Goal: Information Seeking & Learning: Learn about a topic

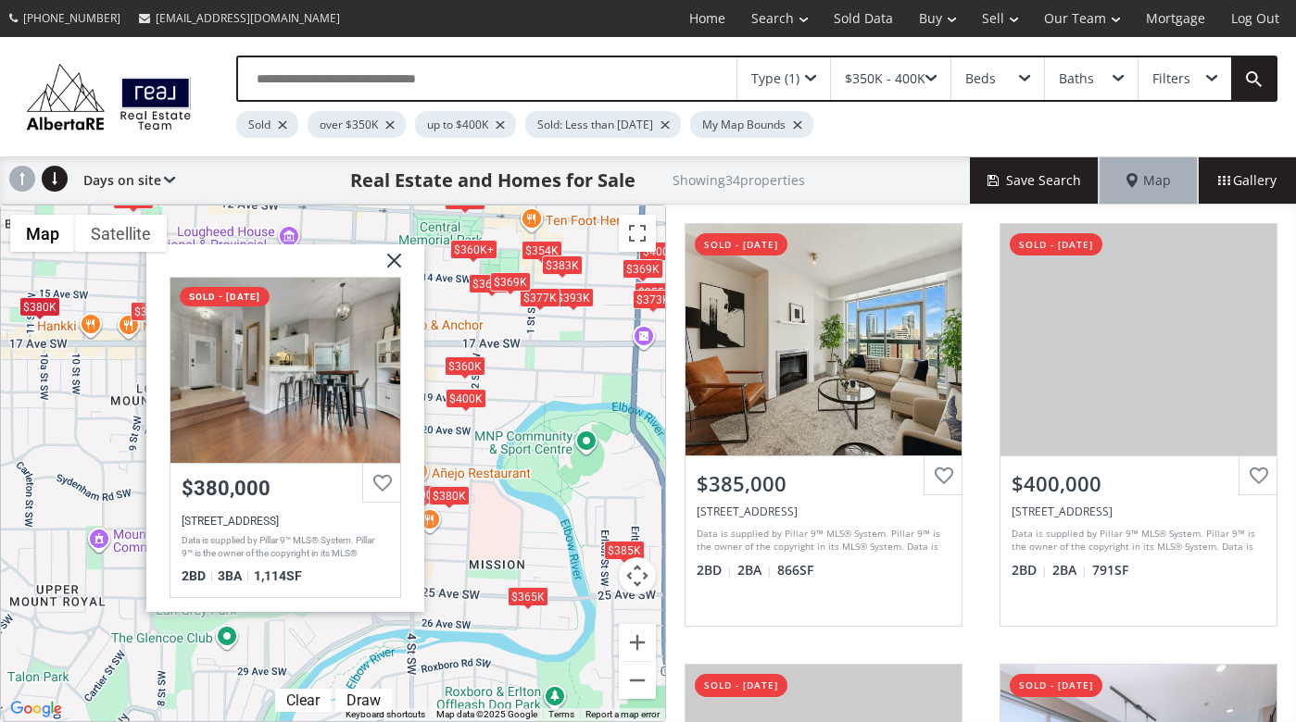
scroll to position [78, 0]
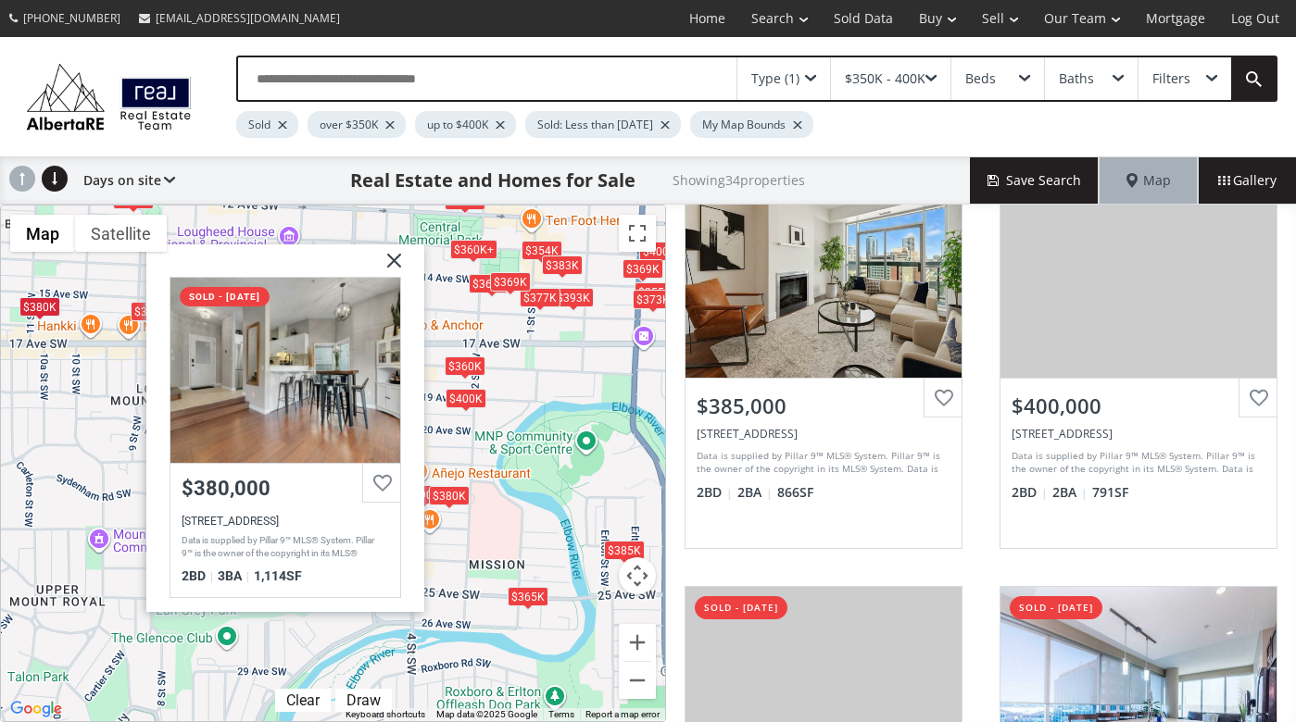
click at [516, 538] on div "To navigate, press the arrow keys. $385K $400K $400K $400K $355K $360K+ $370K+ …" at bounding box center [333, 464] width 664 height 516
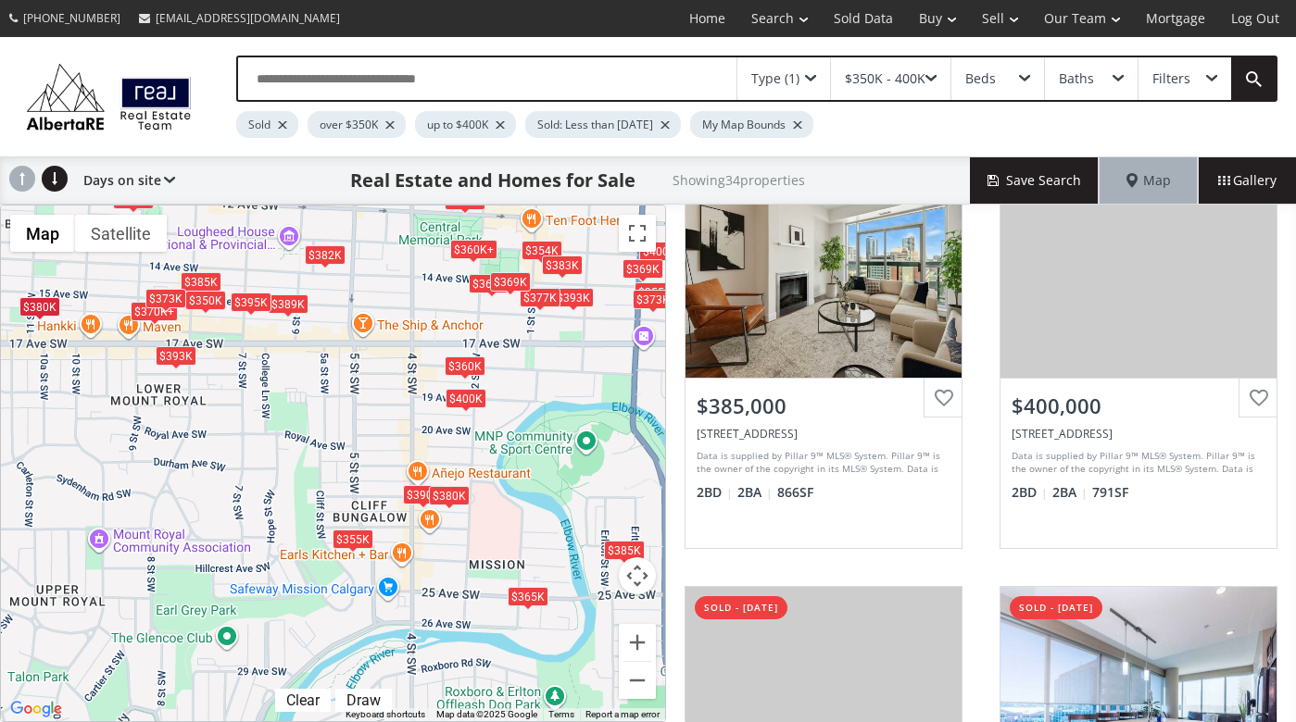
click at [196, 458] on div "To navigate, press the arrow keys. $385K $400K $400K $400K $355K $360K+ $370K+ …" at bounding box center [333, 464] width 664 height 516
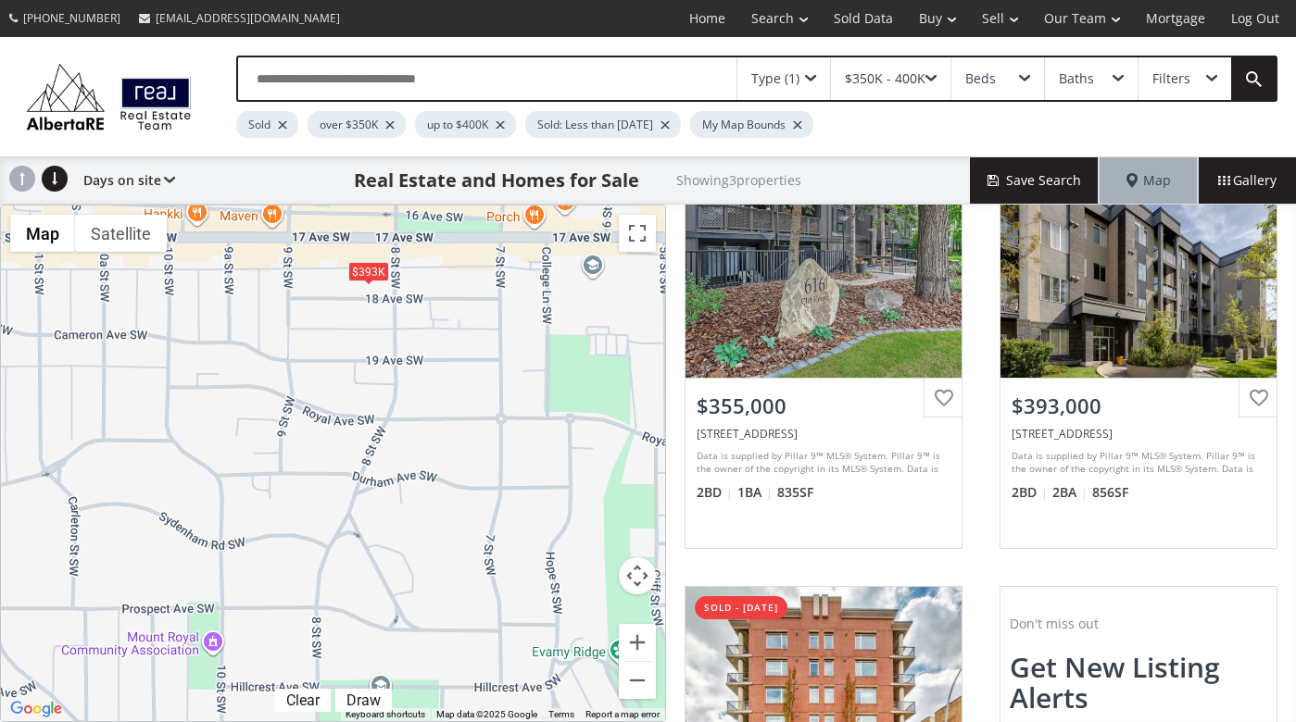
drag, startPoint x: 165, startPoint y: 439, endPoint x: 377, endPoint y: 447, distance: 212.3
click at [377, 447] on div "To navigate, press the arrow keys. $355K $393K $390K" at bounding box center [333, 464] width 664 height 516
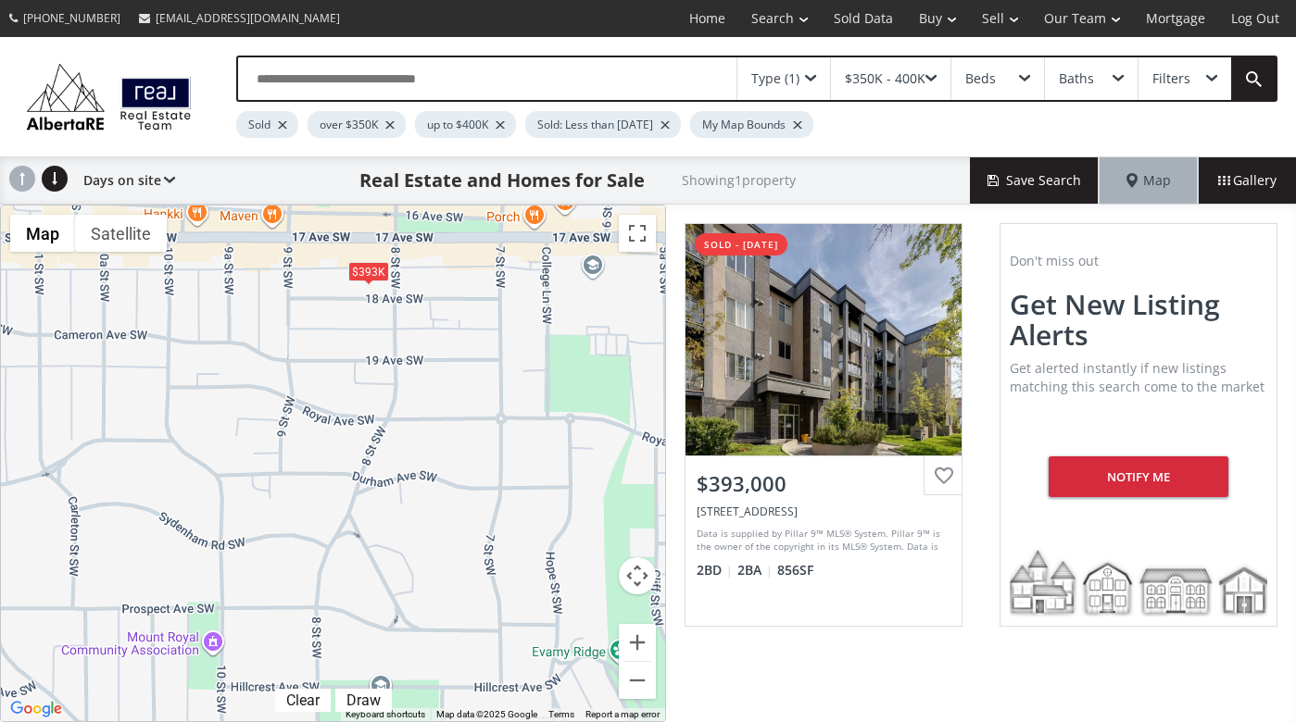
click at [935, 75] on span at bounding box center [930, 78] width 11 height 7
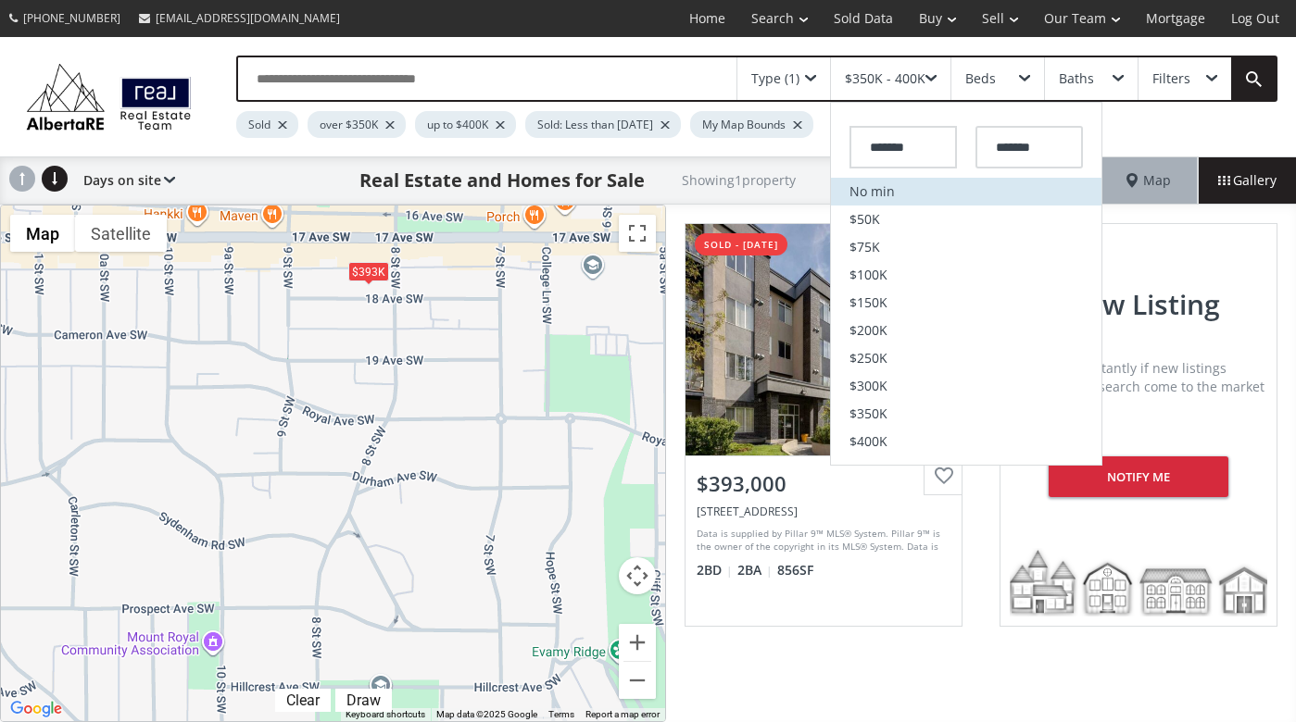
click at [872, 189] on li "No min" at bounding box center [966, 192] width 270 height 28
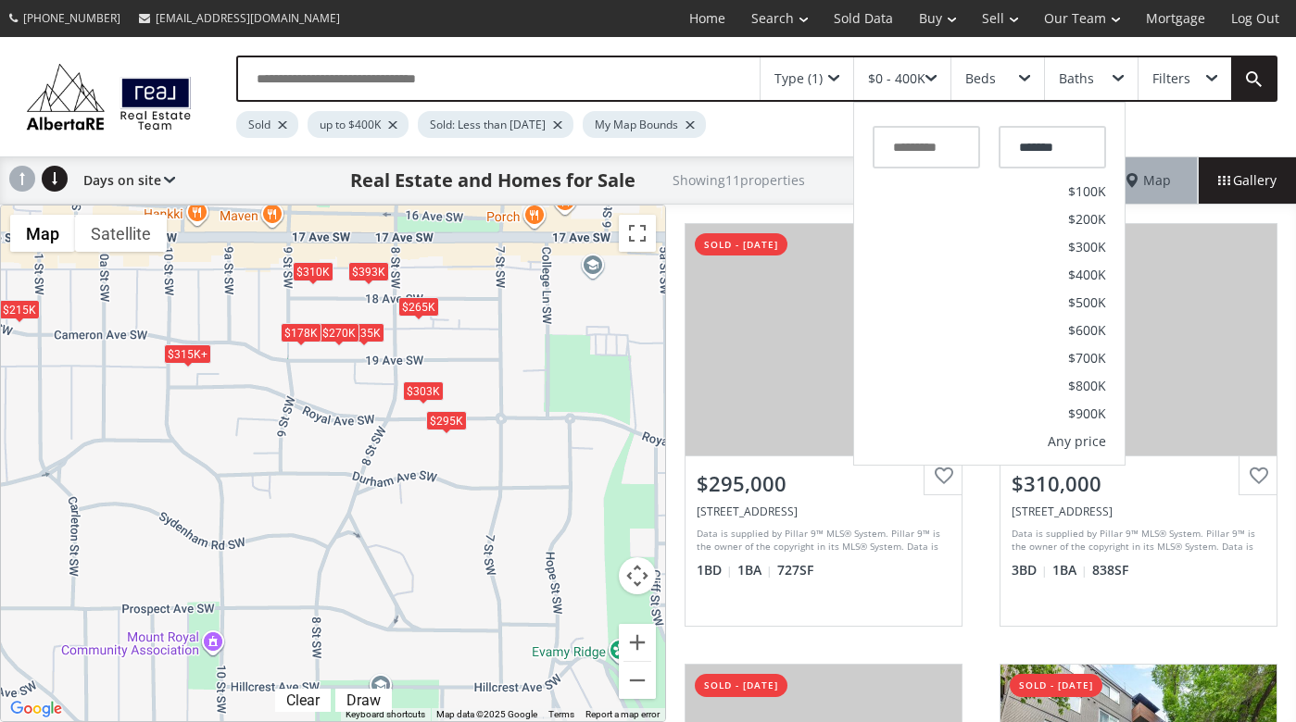
click at [449, 424] on div "$295K" at bounding box center [446, 420] width 41 height 19
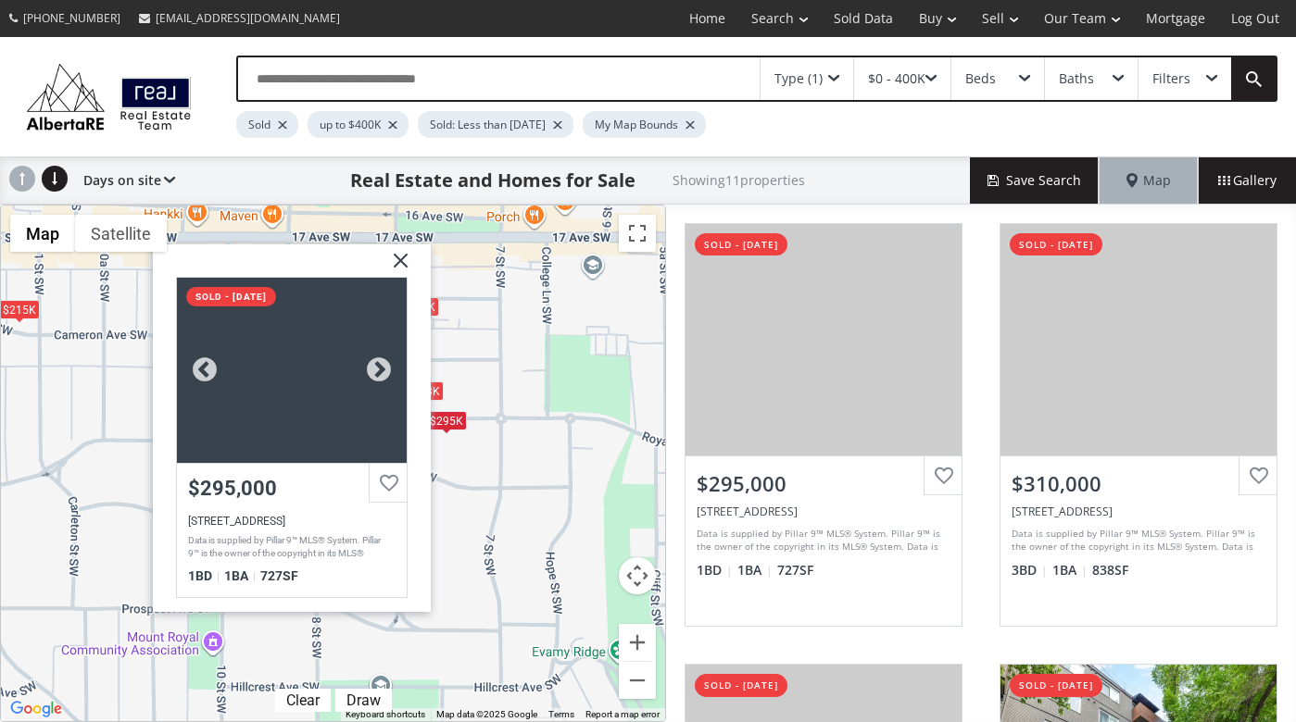
click at [334, 414] on div at bounding box center [292, 370] width 230 height 185
click at [617, 377] on div "To navigate, press the arrow keys. $295K $310K $215K $315K+ $393K $315K+ $265K …" at bounding box center [333, 464] width 664 height 516
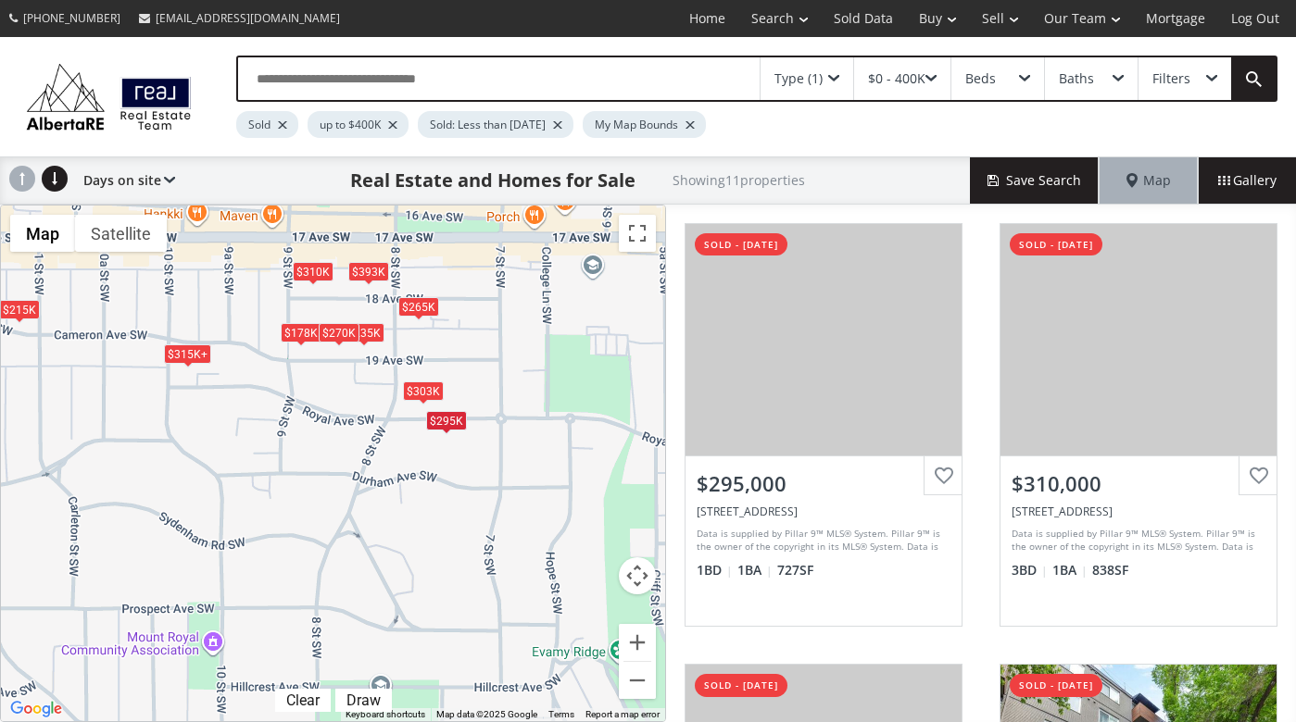
click at [339, 334] on div "$270K" at bounding box center [338, 331] width 41 height 19
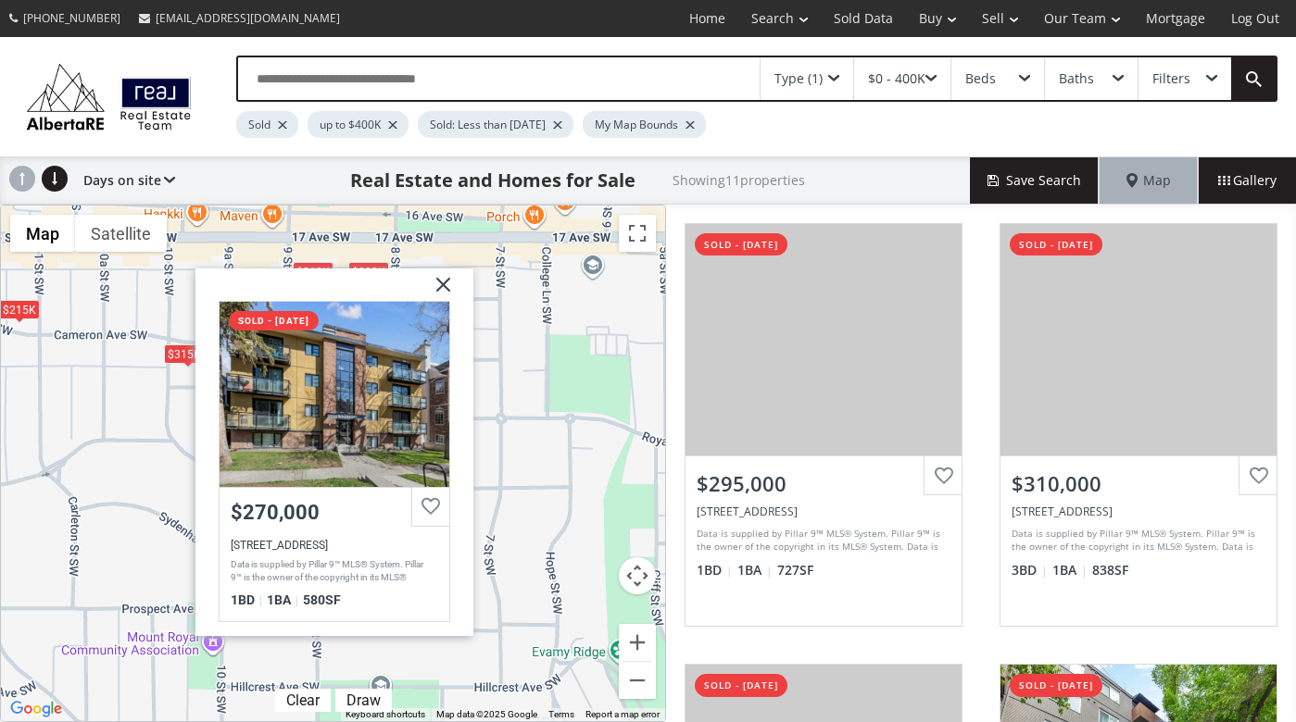
click at [445, 281] on img at bounding box center [435, 291] width 46 height 46
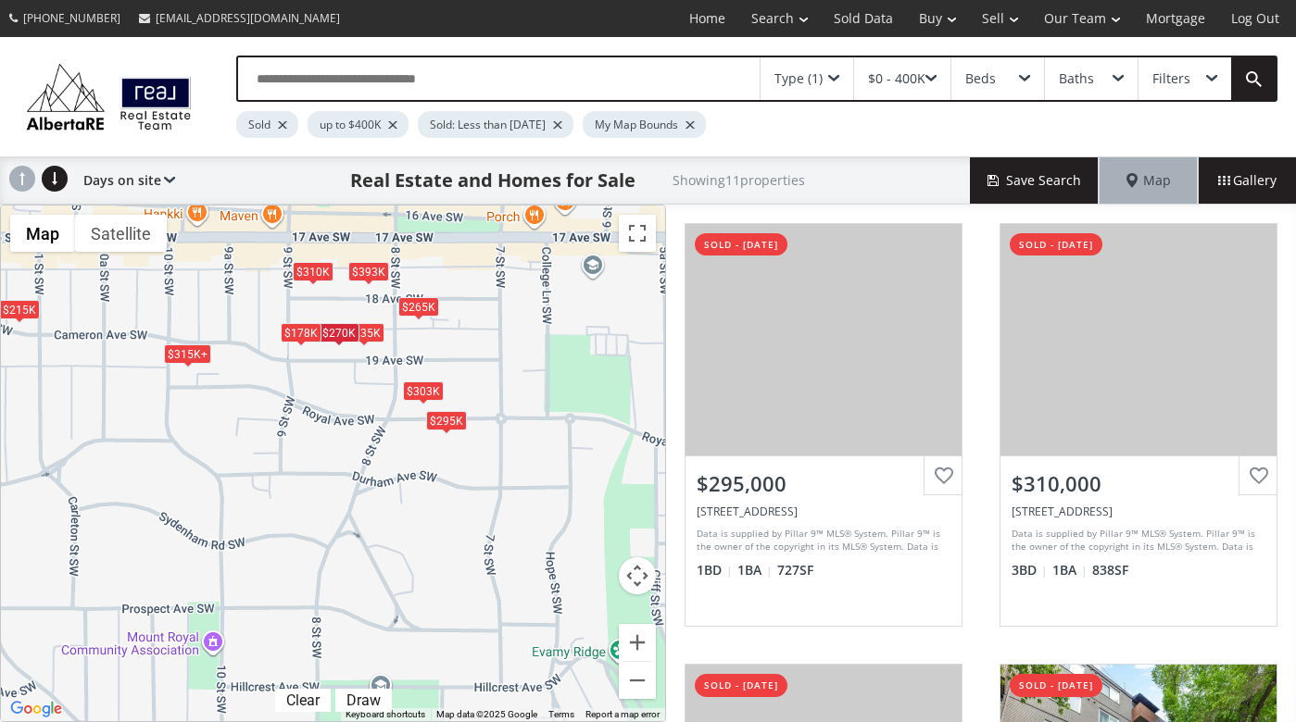
click at [419, 395] on div "$303K" at bounding box center [423, 391] width 41 height 19
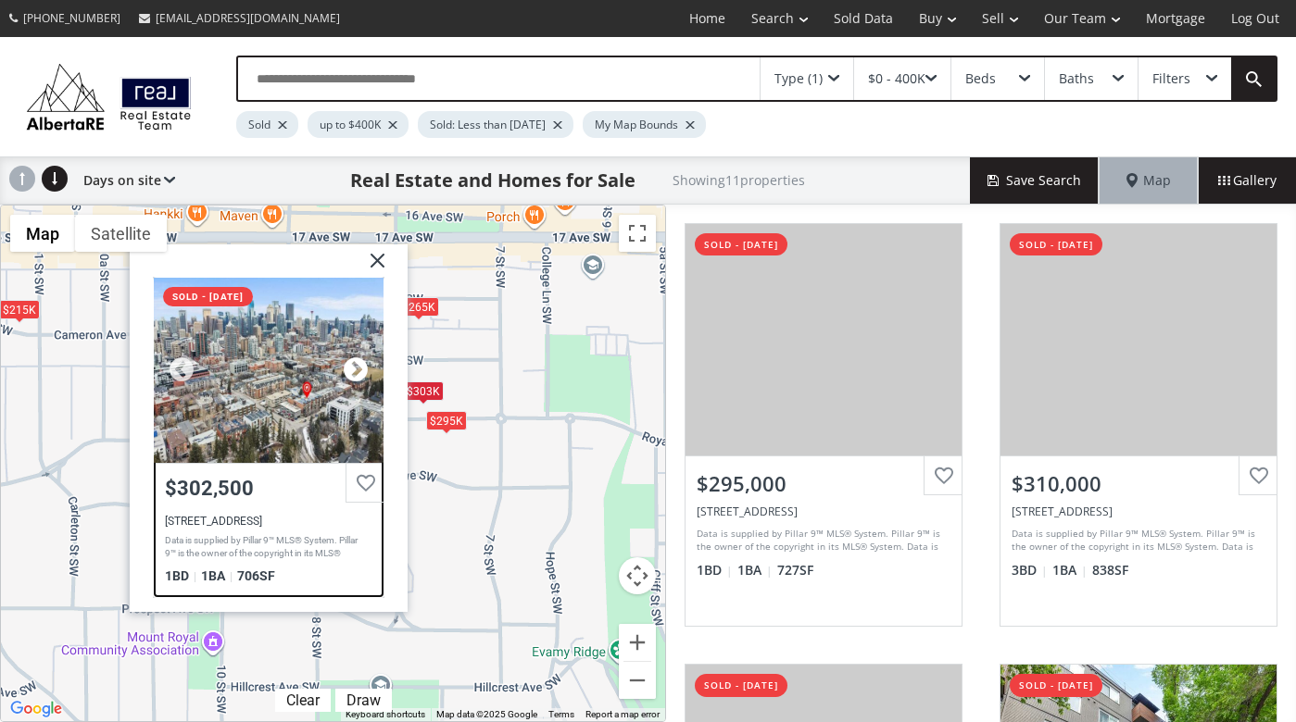
click at [352, 360] on div at bounding box center [356, 371] width 28 height 28
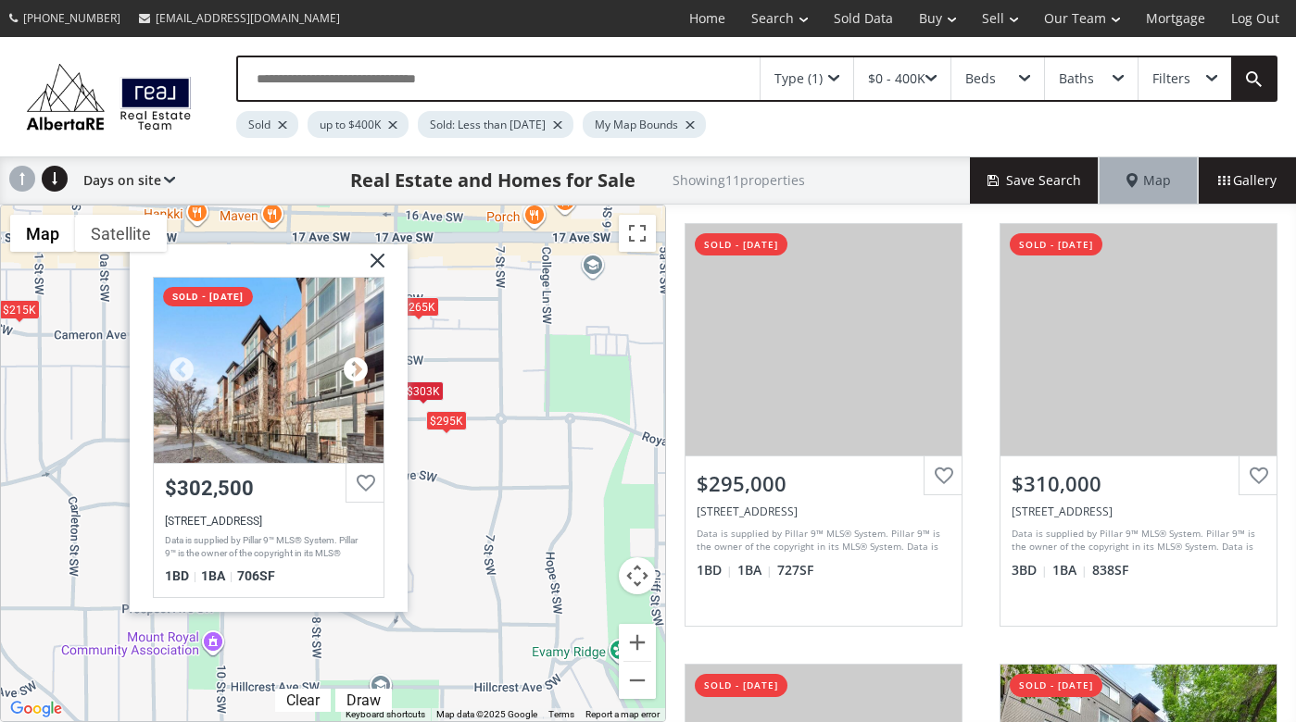
click at [352, 360] on div at bounding box center [356, 371] width 28 height 28
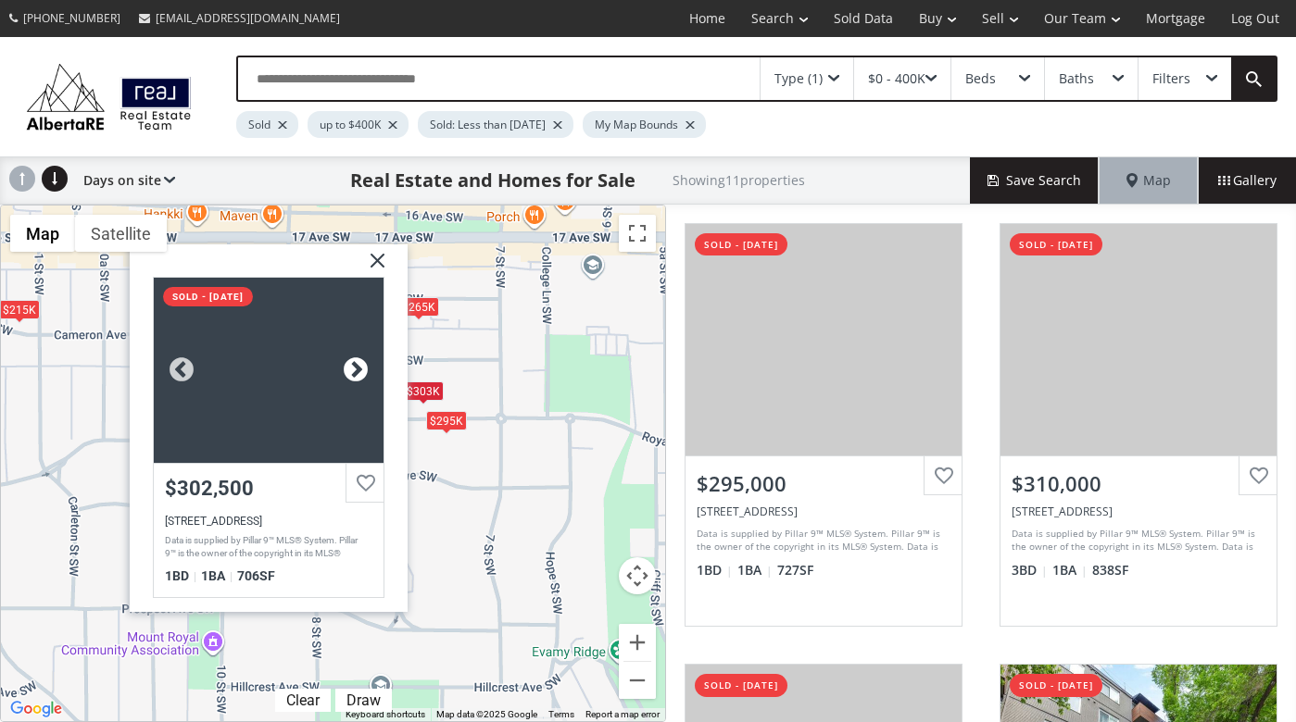
click at [352, 360] on div at bounding box center [356, 371] width 28 height 28
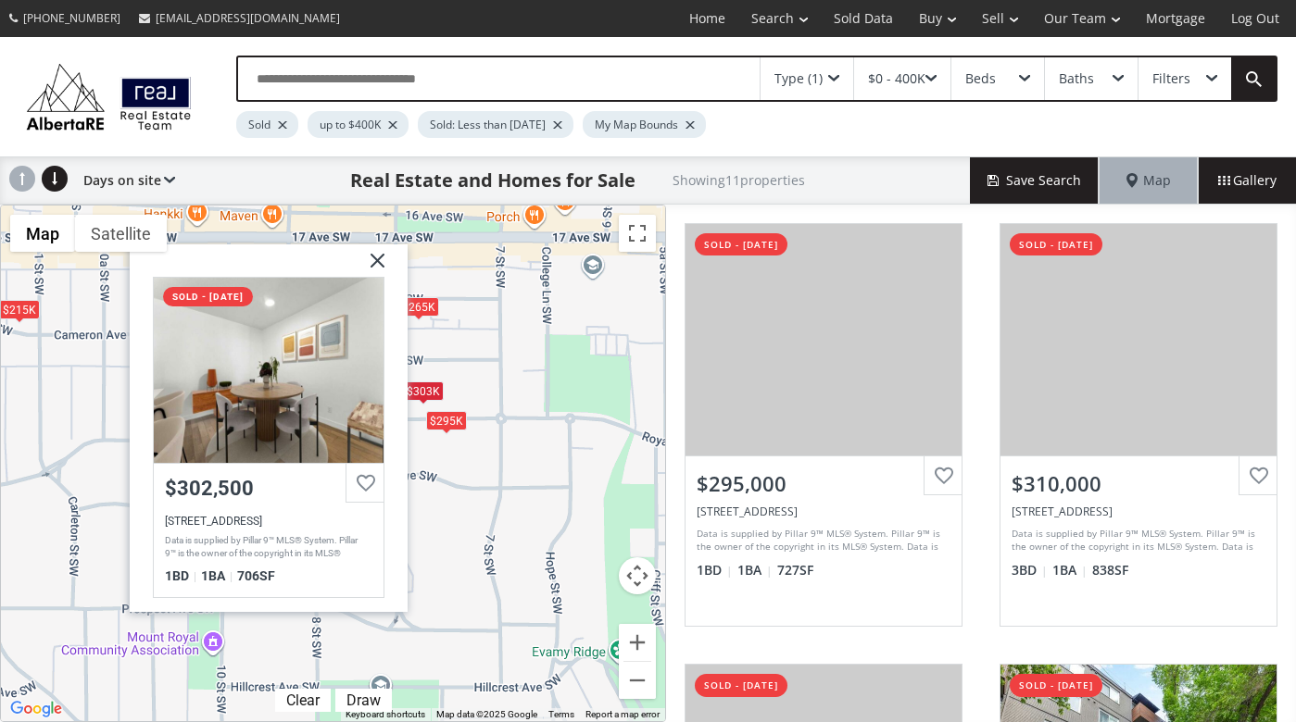
click at [375, 258] on img at bounding box center [370, 268] width 46 height 46
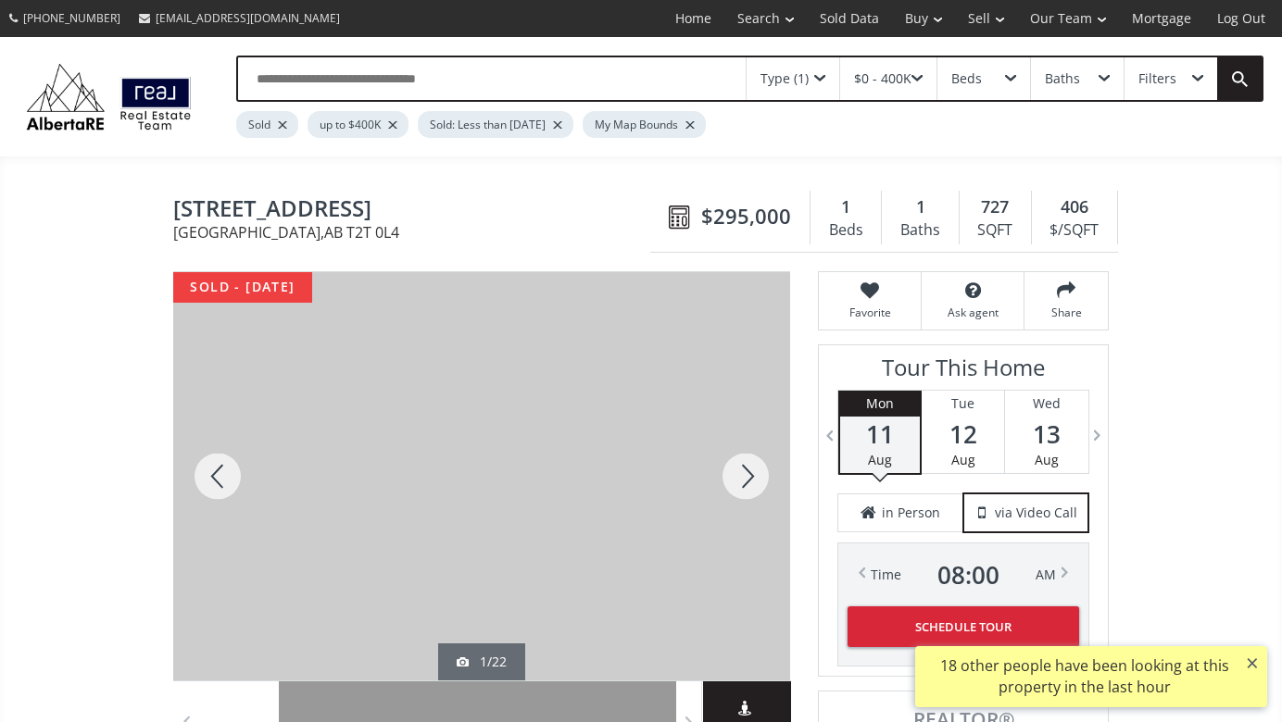
click at [742, 474] on div at bounding box center [745, 476] width 89 height 408
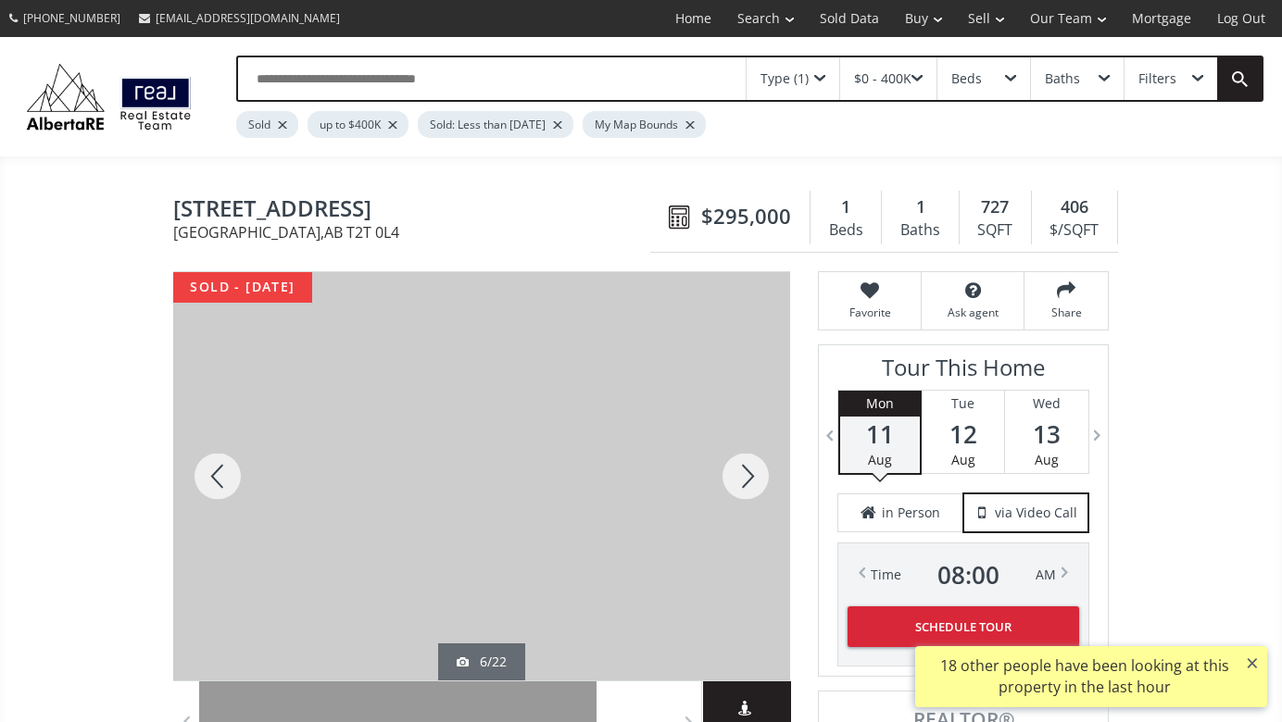
click at [742, 474] on div at bounding box center [745, 476] width 89 height 408
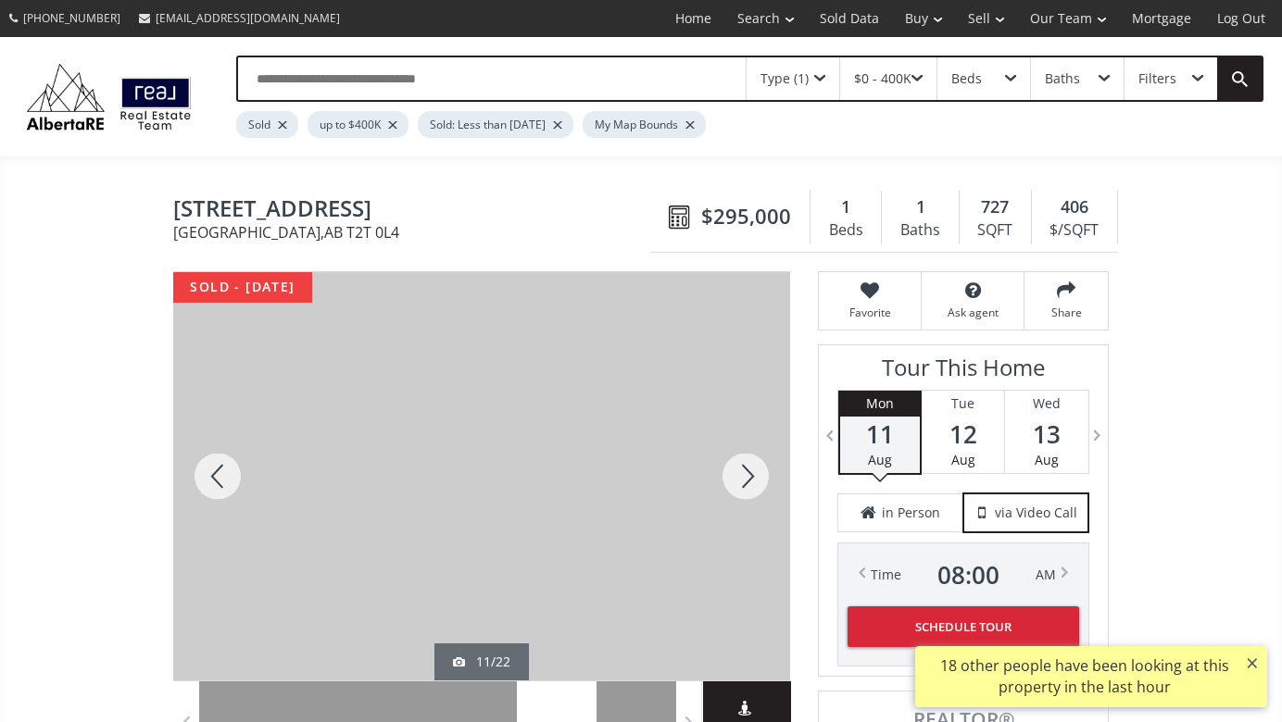
click at [742, 474] on div at bounding box center [745, 476] width 89 height 408
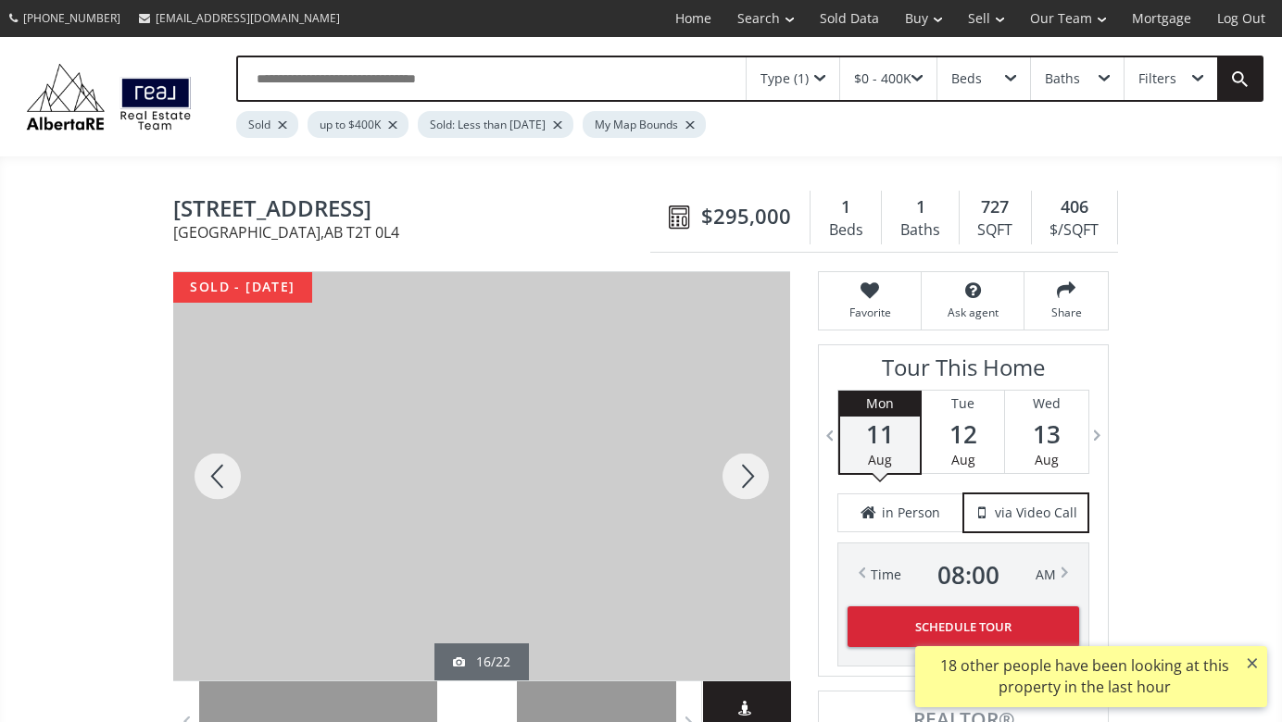
click at [742, 474] on div at bounding box center [745, 476] width 89 height 408
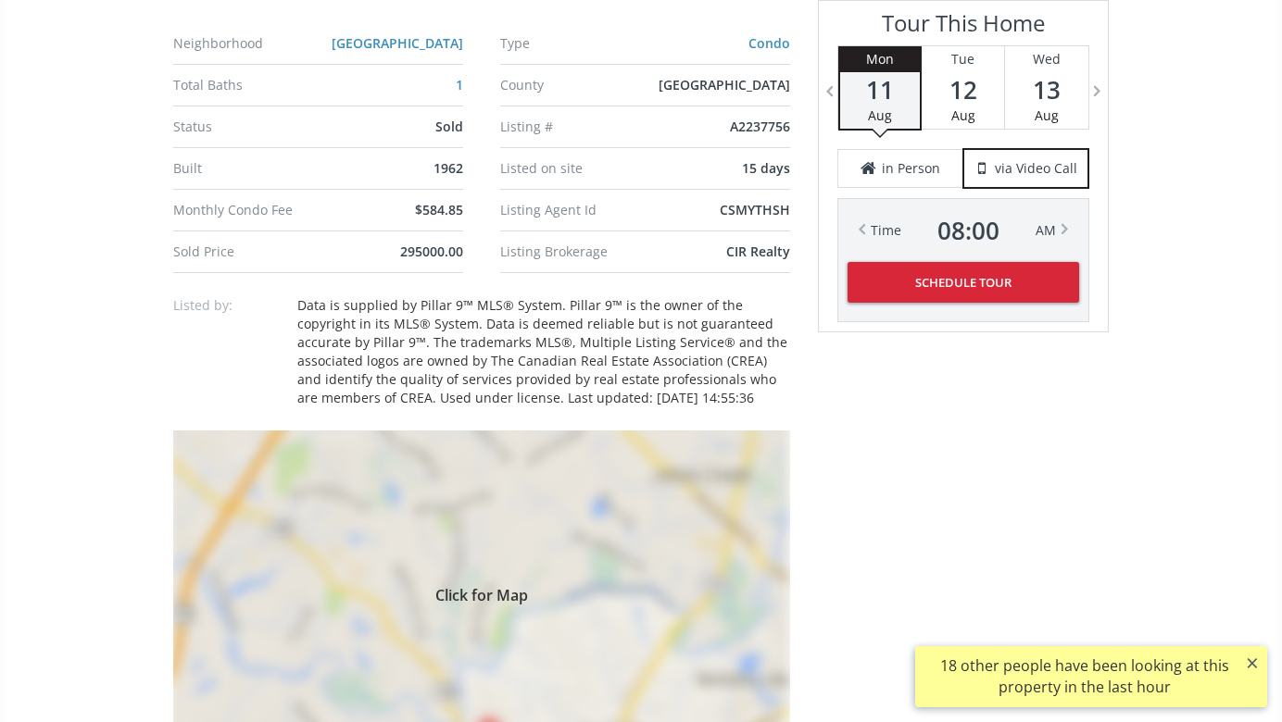
scroll to position [1315, 0]
